Goal: Transaction & Acquisition: Purchase product/service

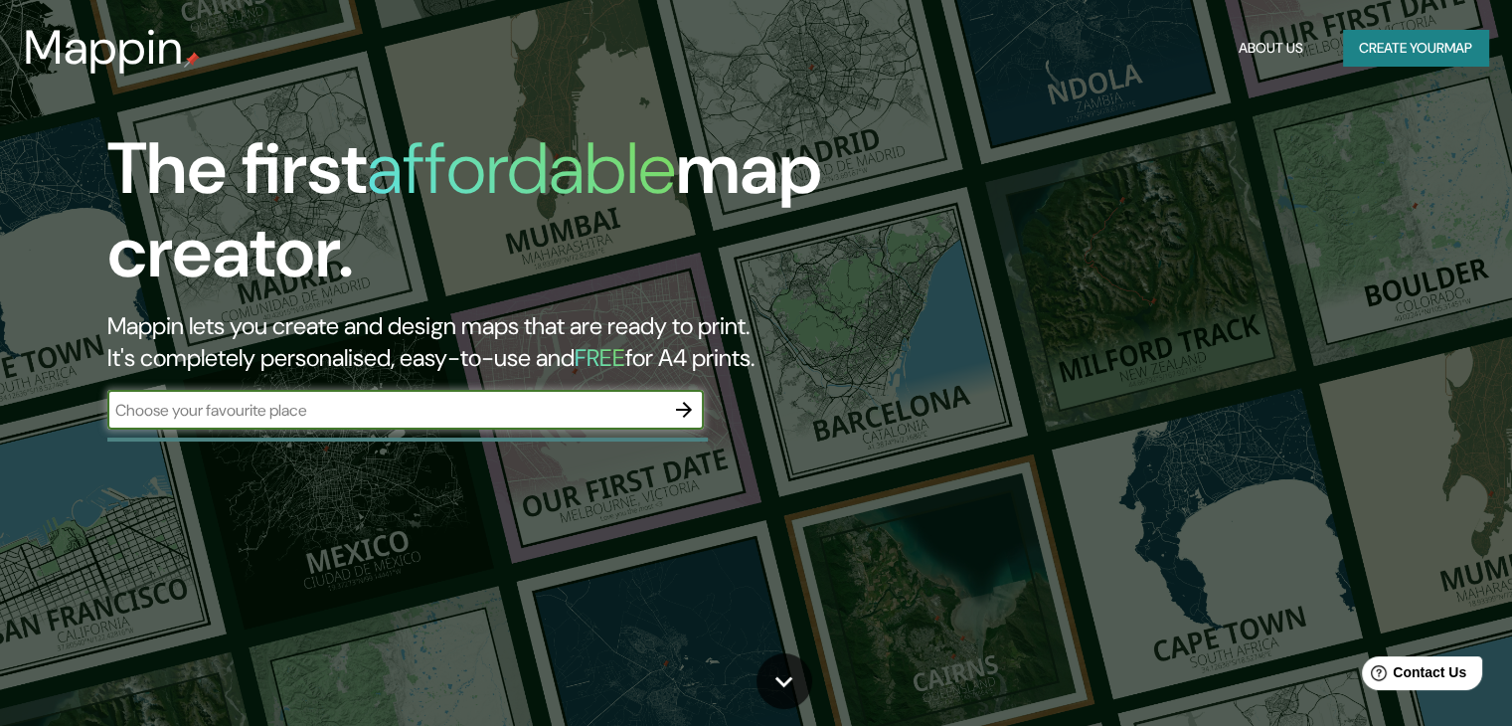
click at [486, 421] on input "text" at bounding box center [385, 410] width 557 height 23
type input "CALLE 18 # 254 X 69 Y 71"
click at [680, 412] on icon "button" at bounding box center [684, 410] width 24 height 24
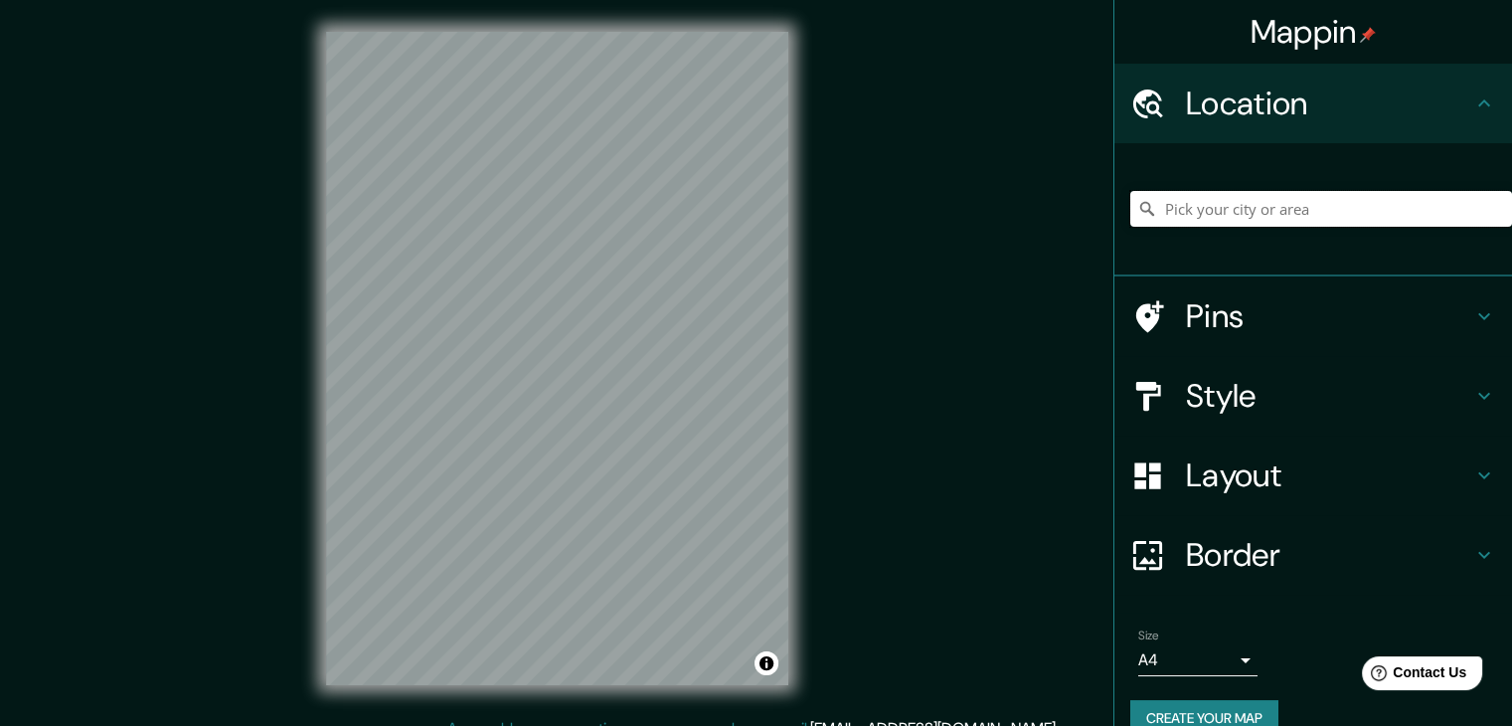
click at [1291, 214] on input "Pick your city or area" at bounding box center [1322, 209] width 382 height 36
type input "[GEOGRAPHIC_DATA], [GEOGRAPHIC_DATA], [GEOGRAPHIC_DATA]"
click at [1481, 315] on div "Pins" at bounding box center [1314, 316] width 398 height 80
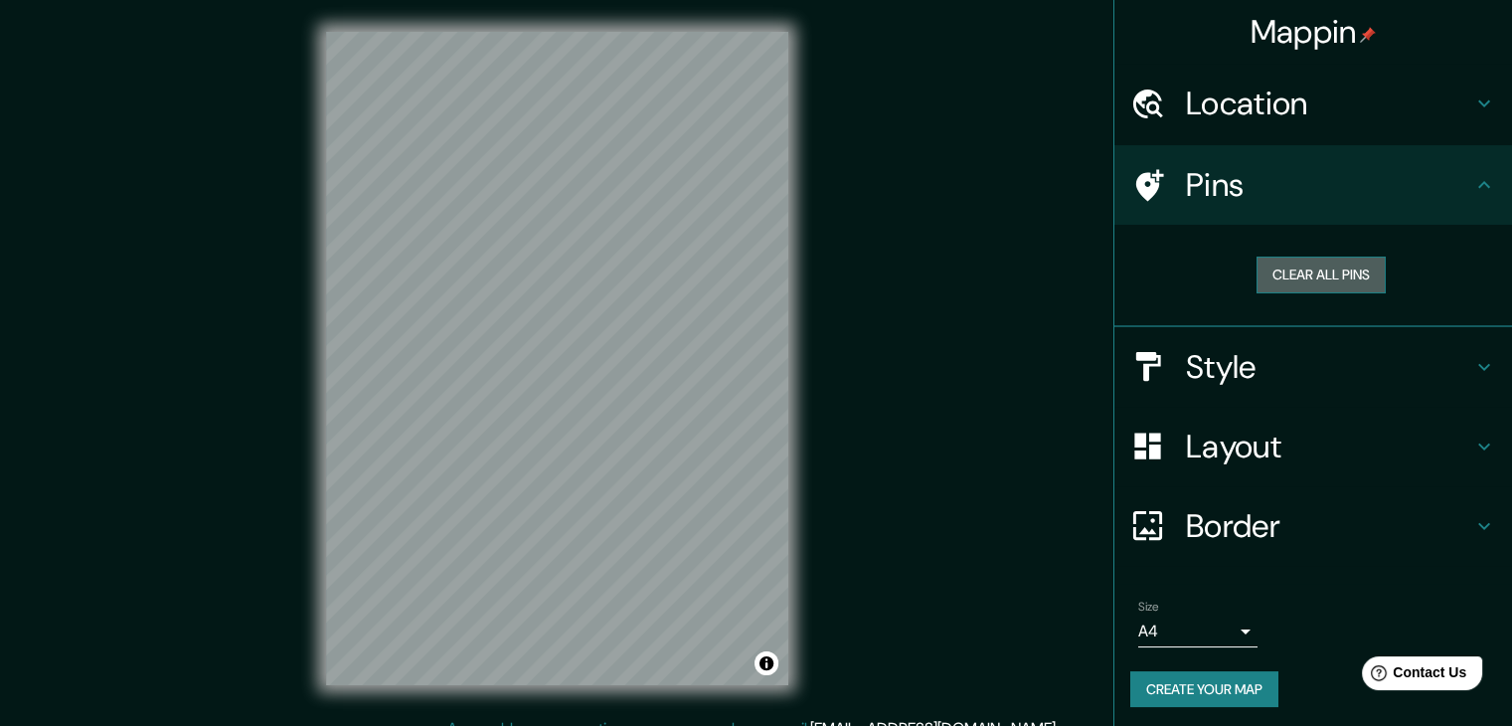
click at [1317, 277] on button "Clear all pins" at bounding box center [1321, 275] width 129 height 37
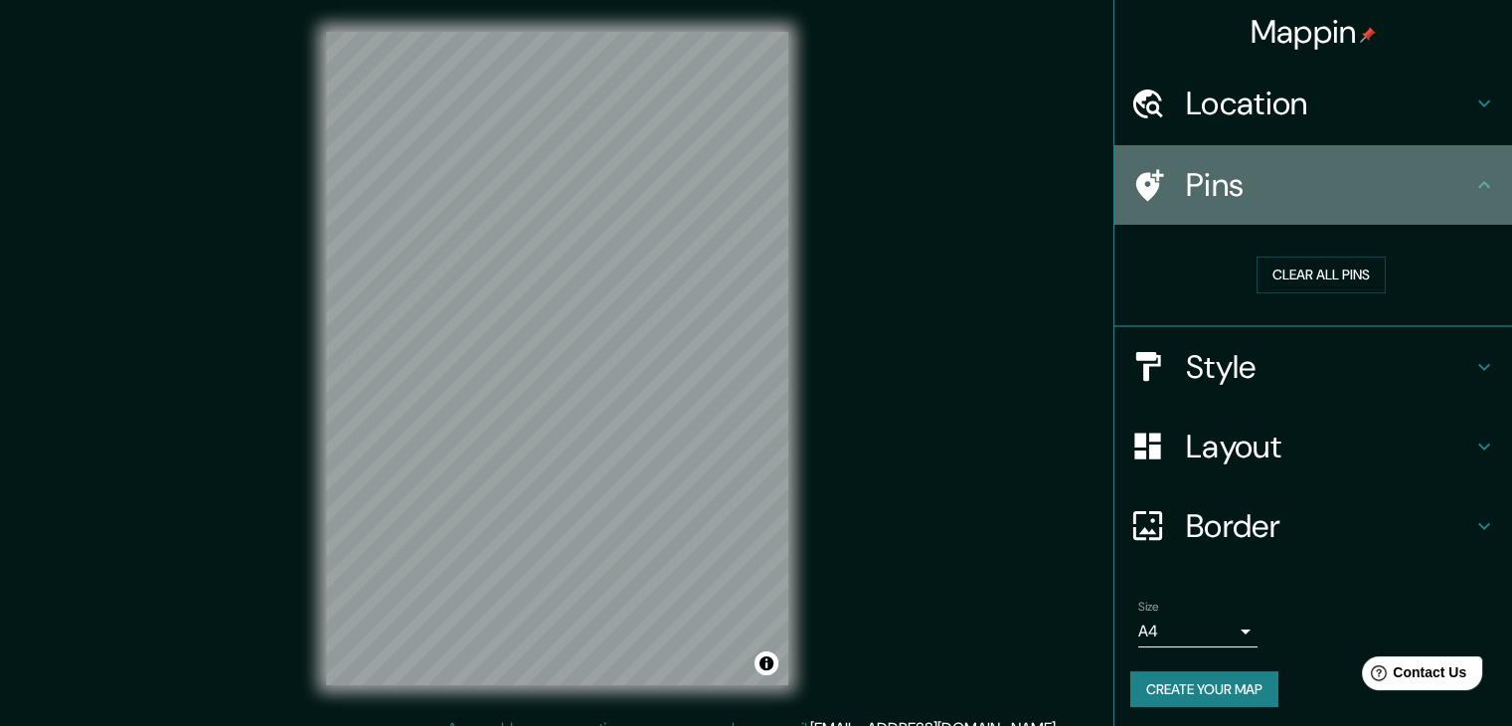
click at [1136, 172] on icon at bounding box center [1150, 185] width 28 height 32
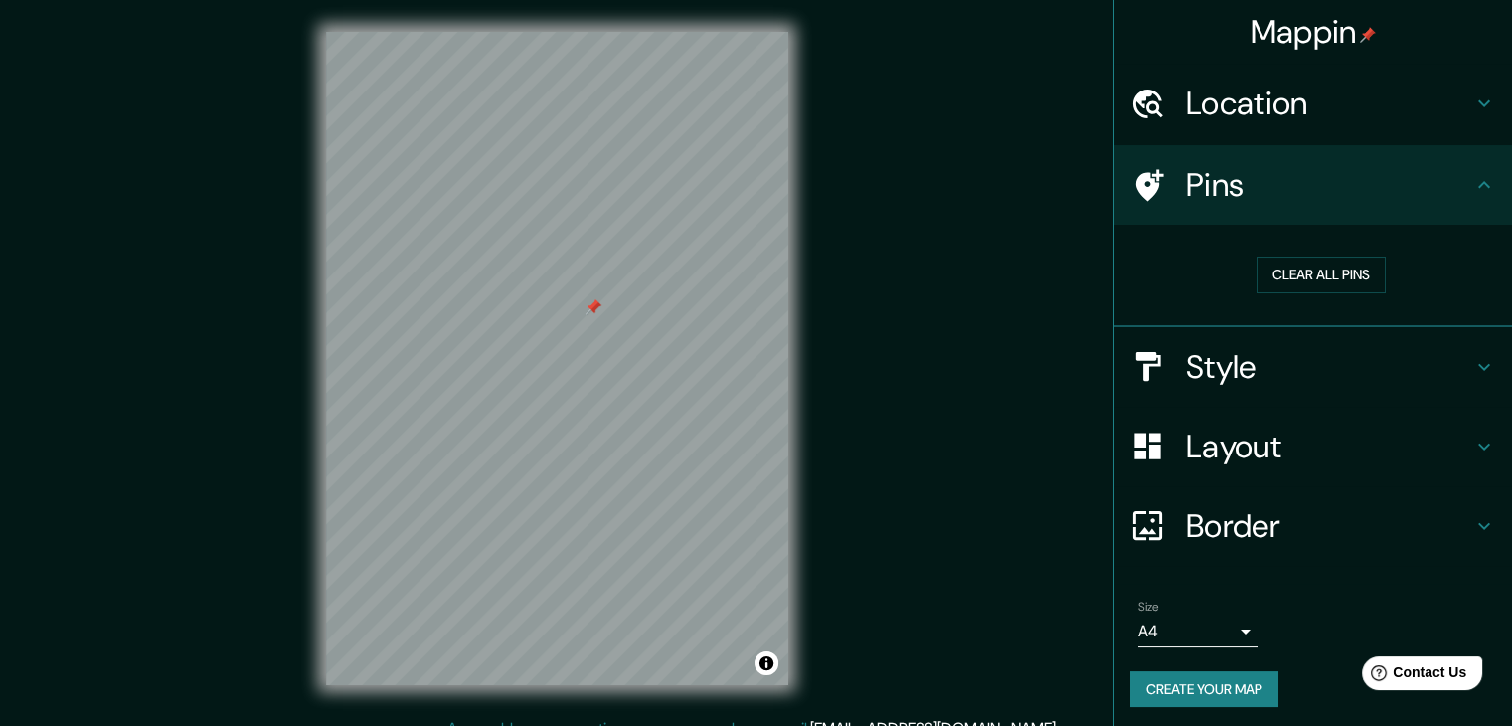
scroll to position [4, 0]
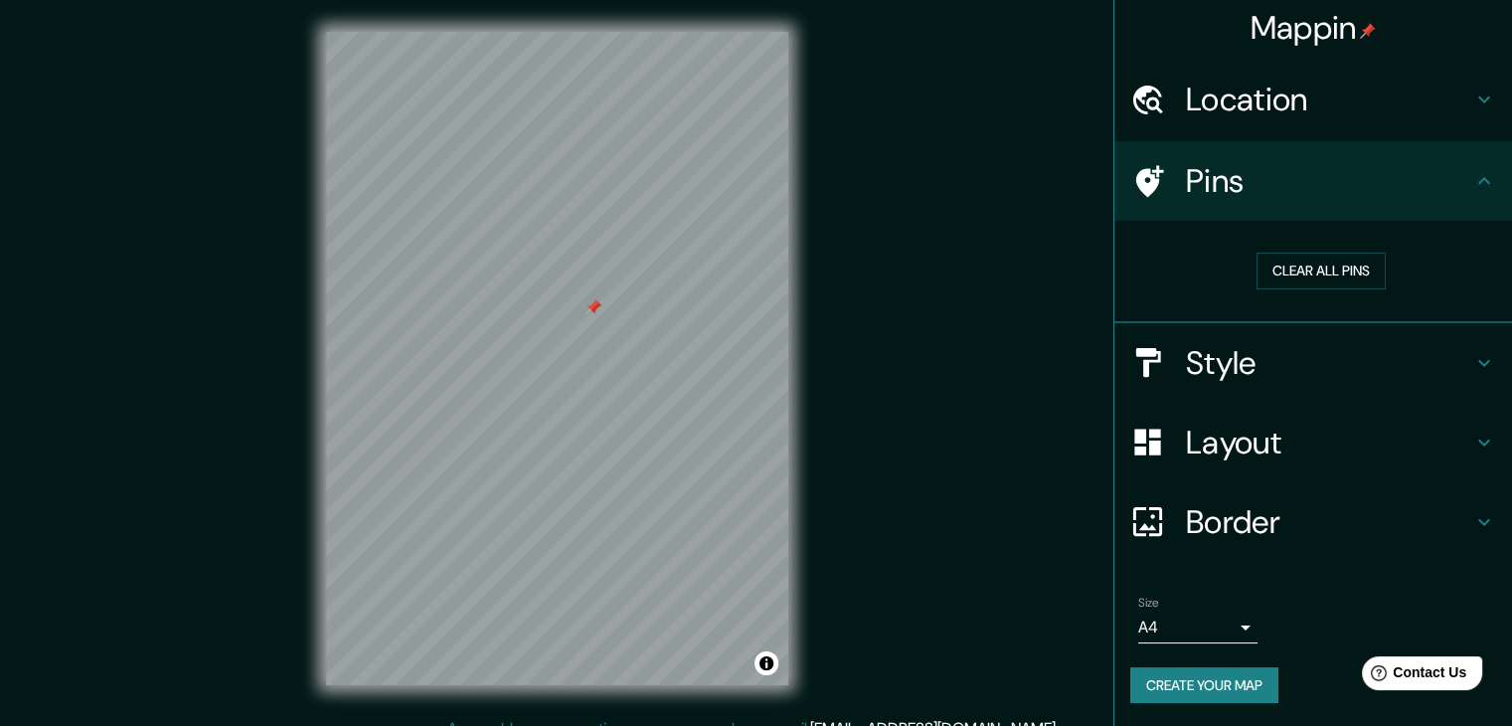
click at [1473, 183] on icon at bounding box center [1485, 181] width 24 height 24
click at [1473, 363] on icon at bounding box center [1485, 363] width 24 height 24
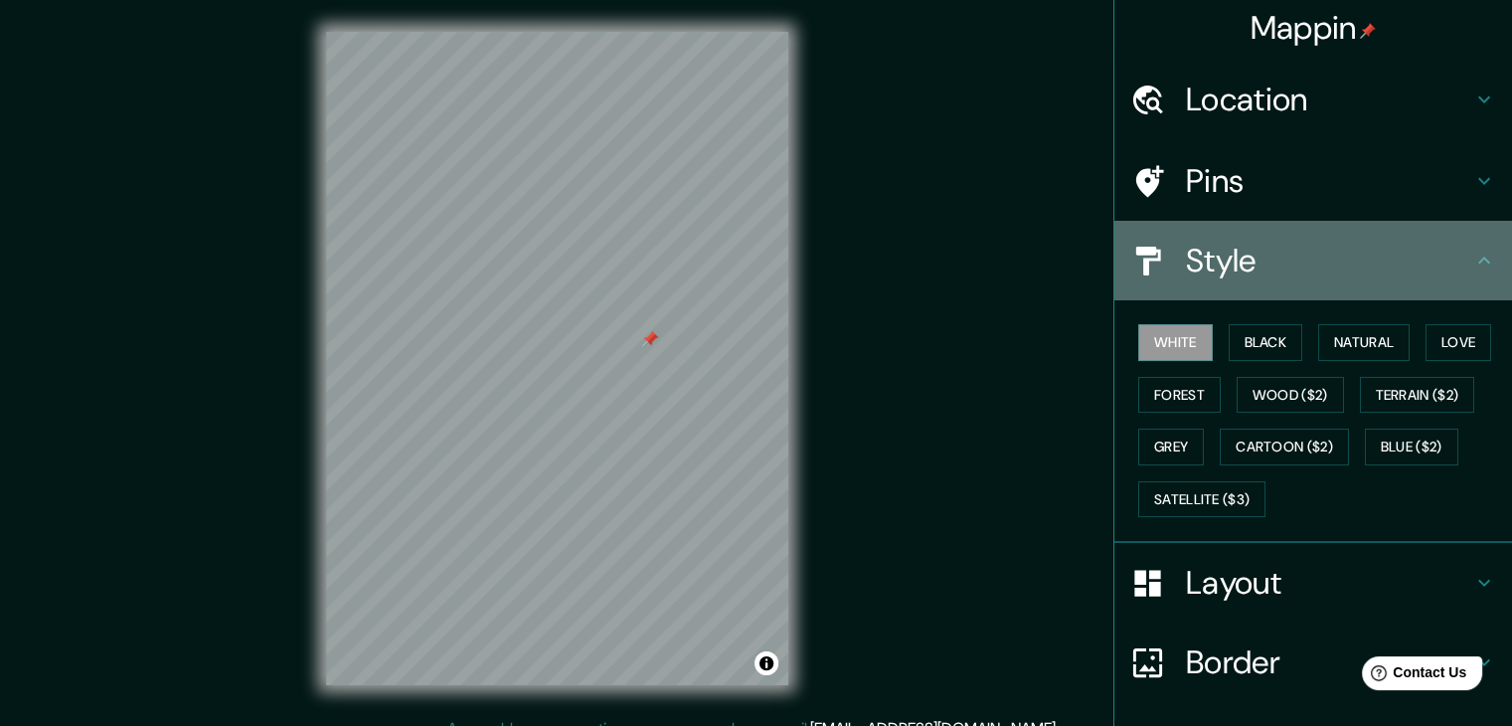
click at [1473, 249] on icon at bounding box center [1485, 261] width 24 height 24
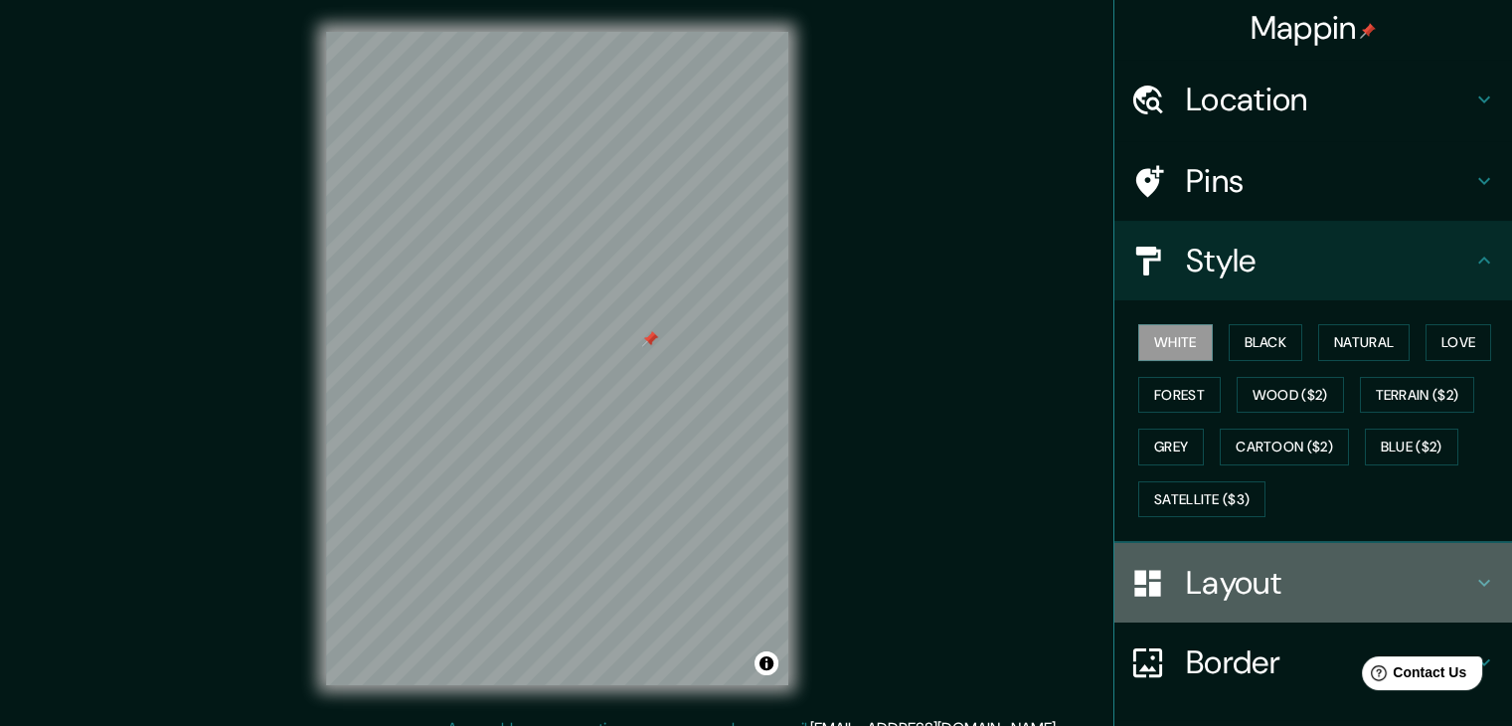
click at [1476, 580] on icon at bounding box center [1485, 583] width 24 height 24
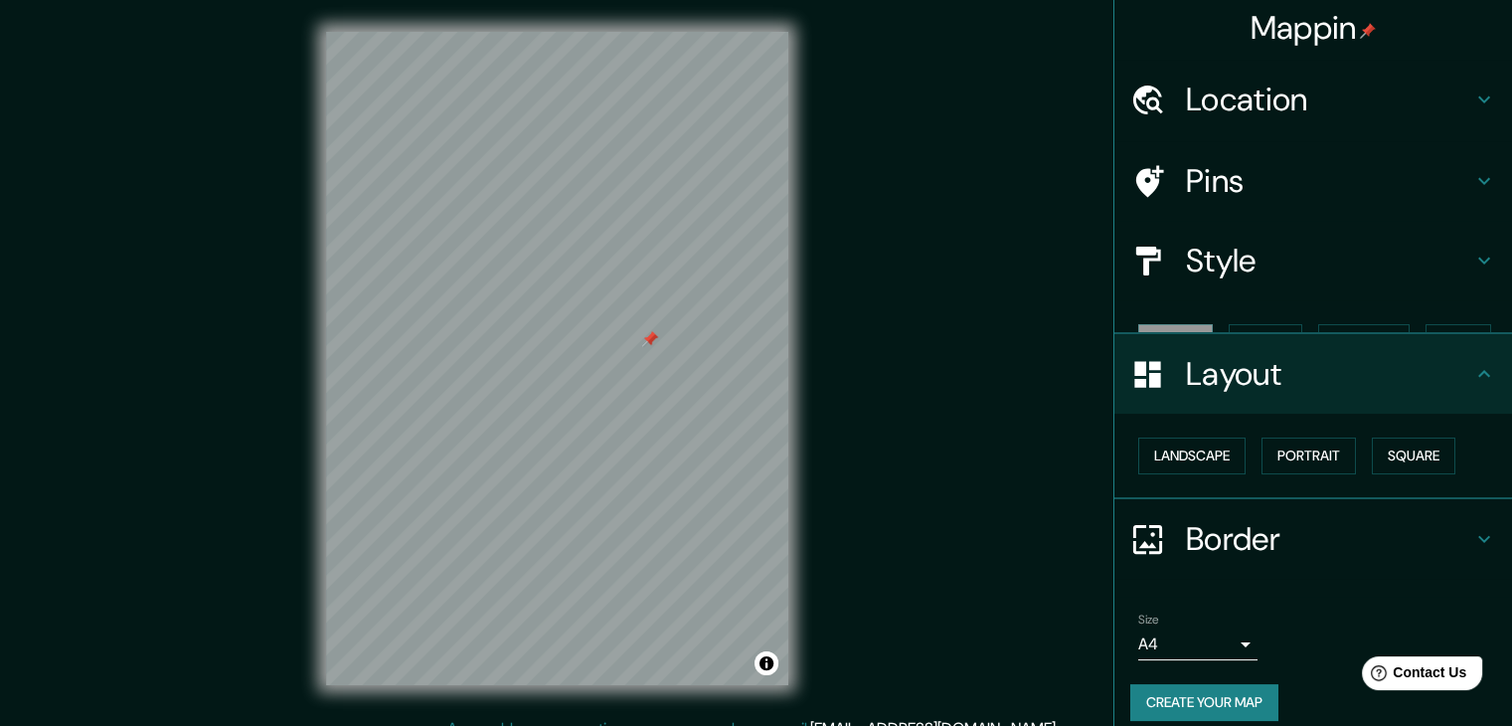
scroll to position [0, 0]
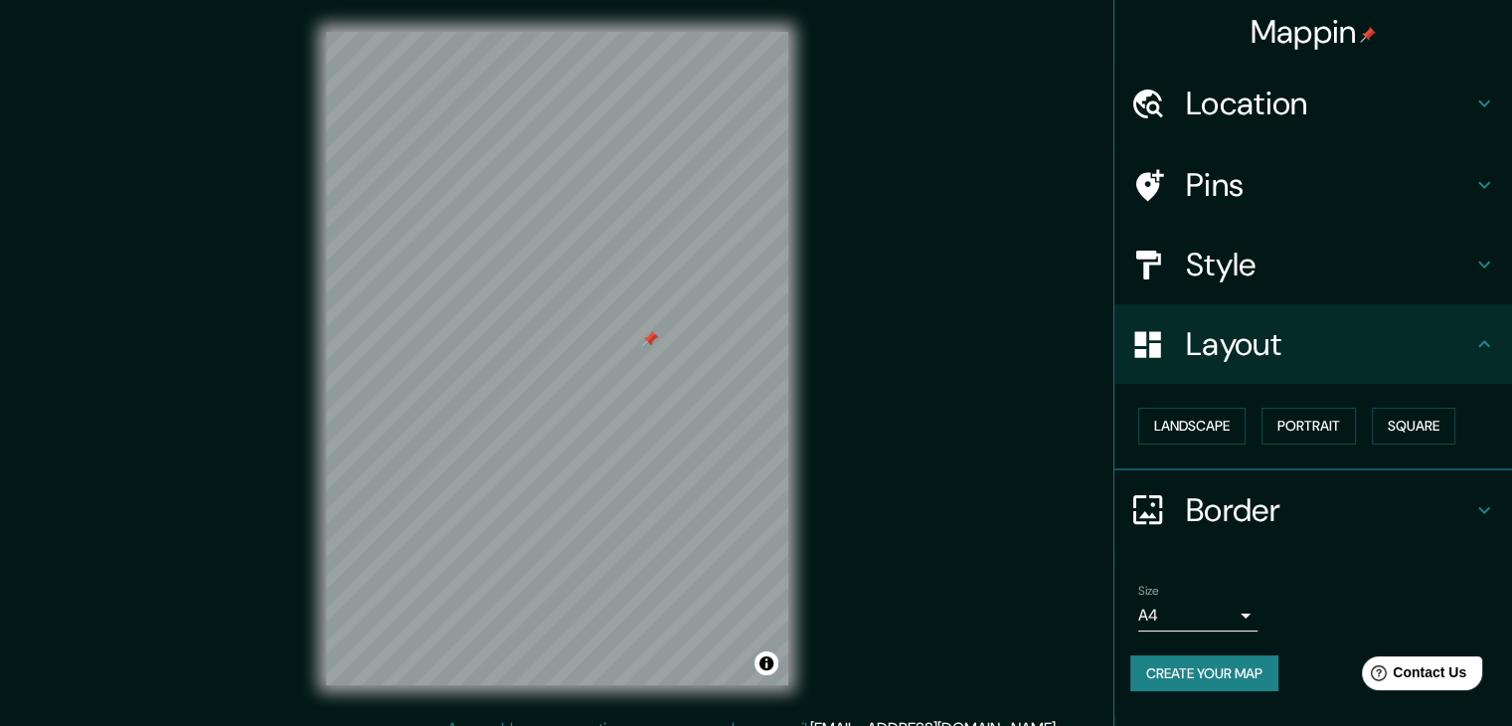
click at [1468, 507] on h4 "Border" at bounding box center [1329, 510] width 286 height 40
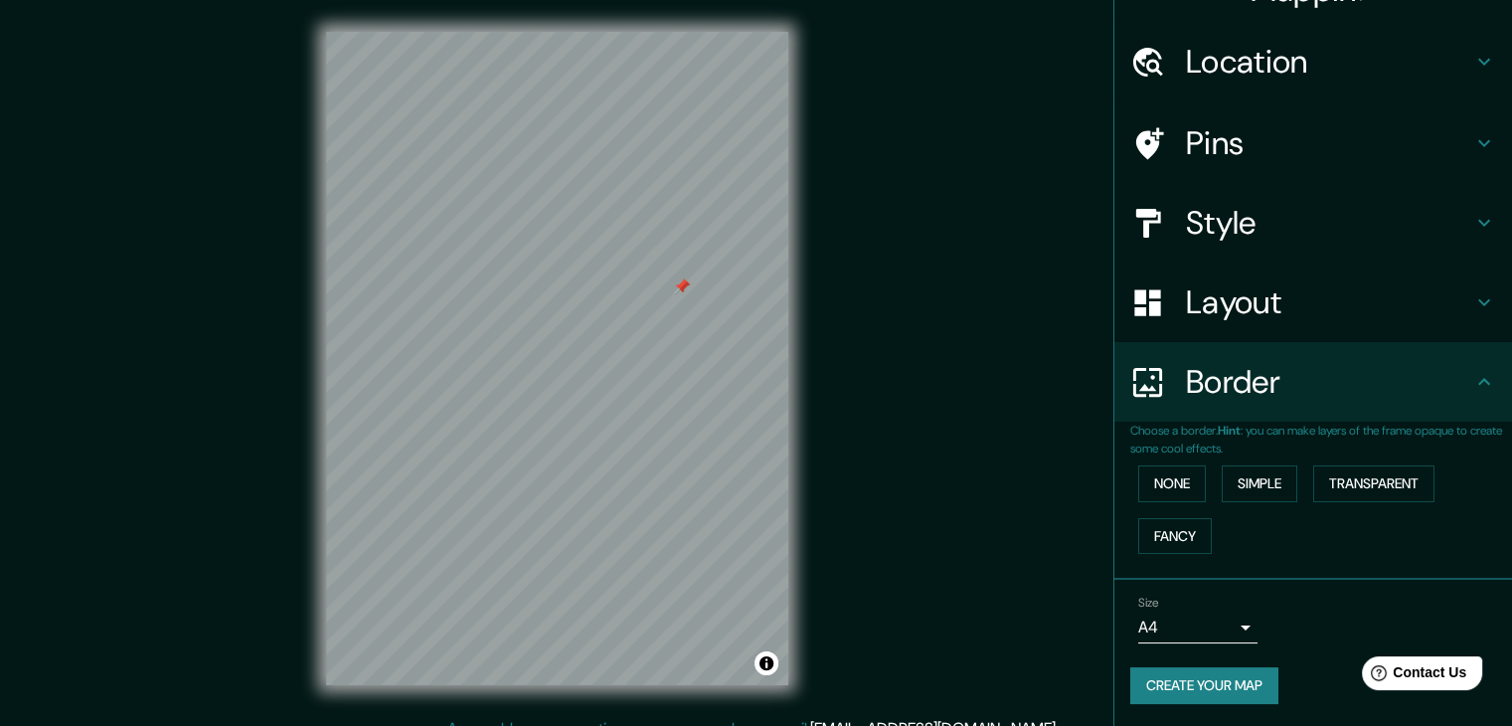
scroll to position [23, 0]
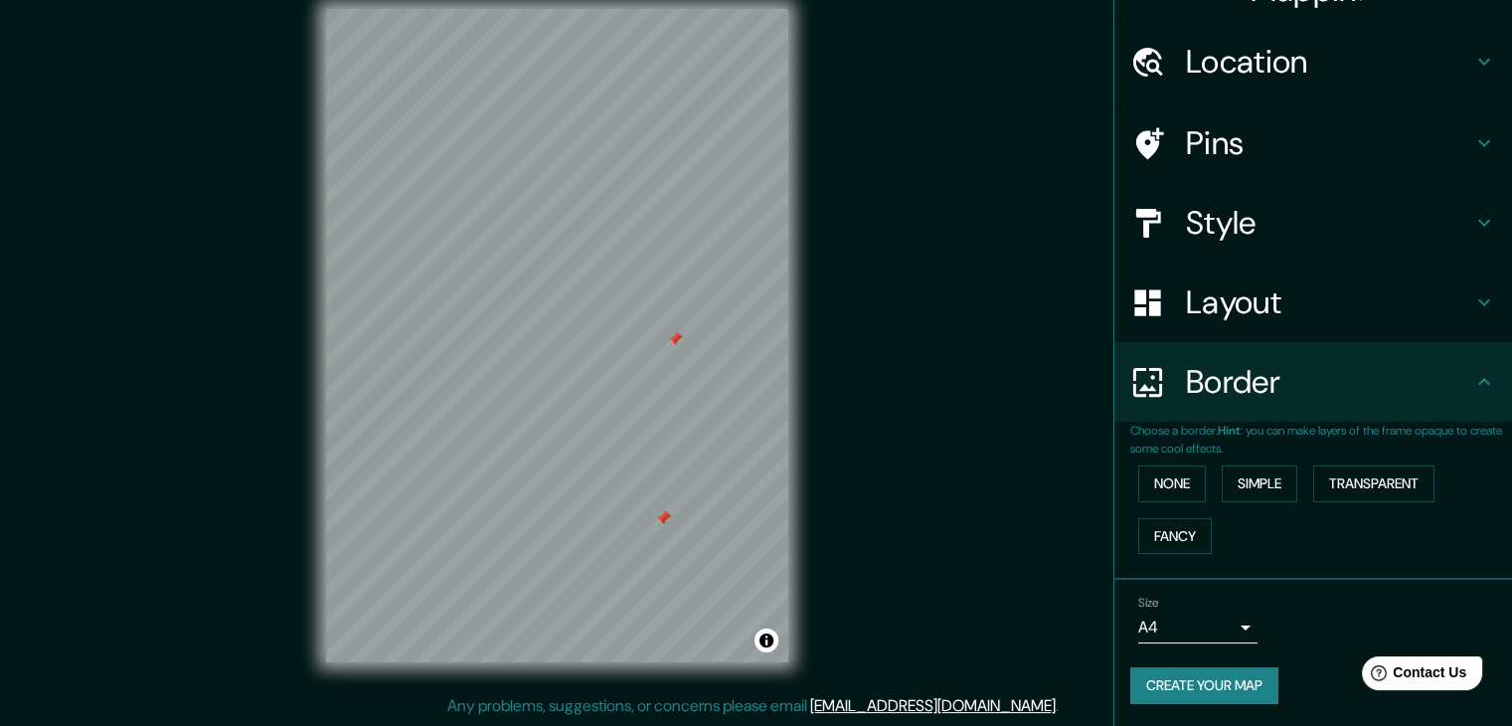
click at [1318, 128] on h4 "Pins" at bounding box center [1329, 143] width 286 height 40
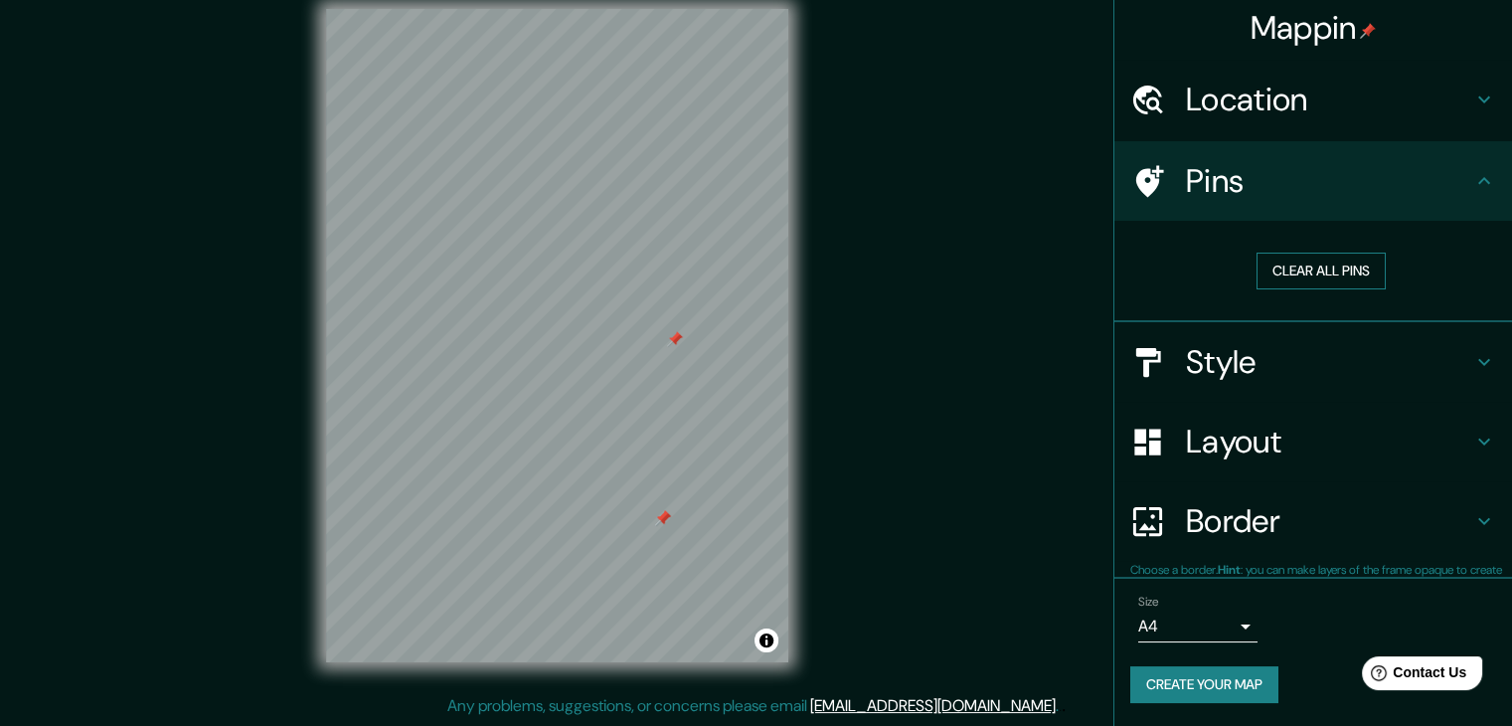
scroll to position [4, 0]
click at [1305, 262] on button "Clear all pins" at bounding box center [1321, 271] width 129 height 37
